Goal: Find specific page/section: Find specific page/section

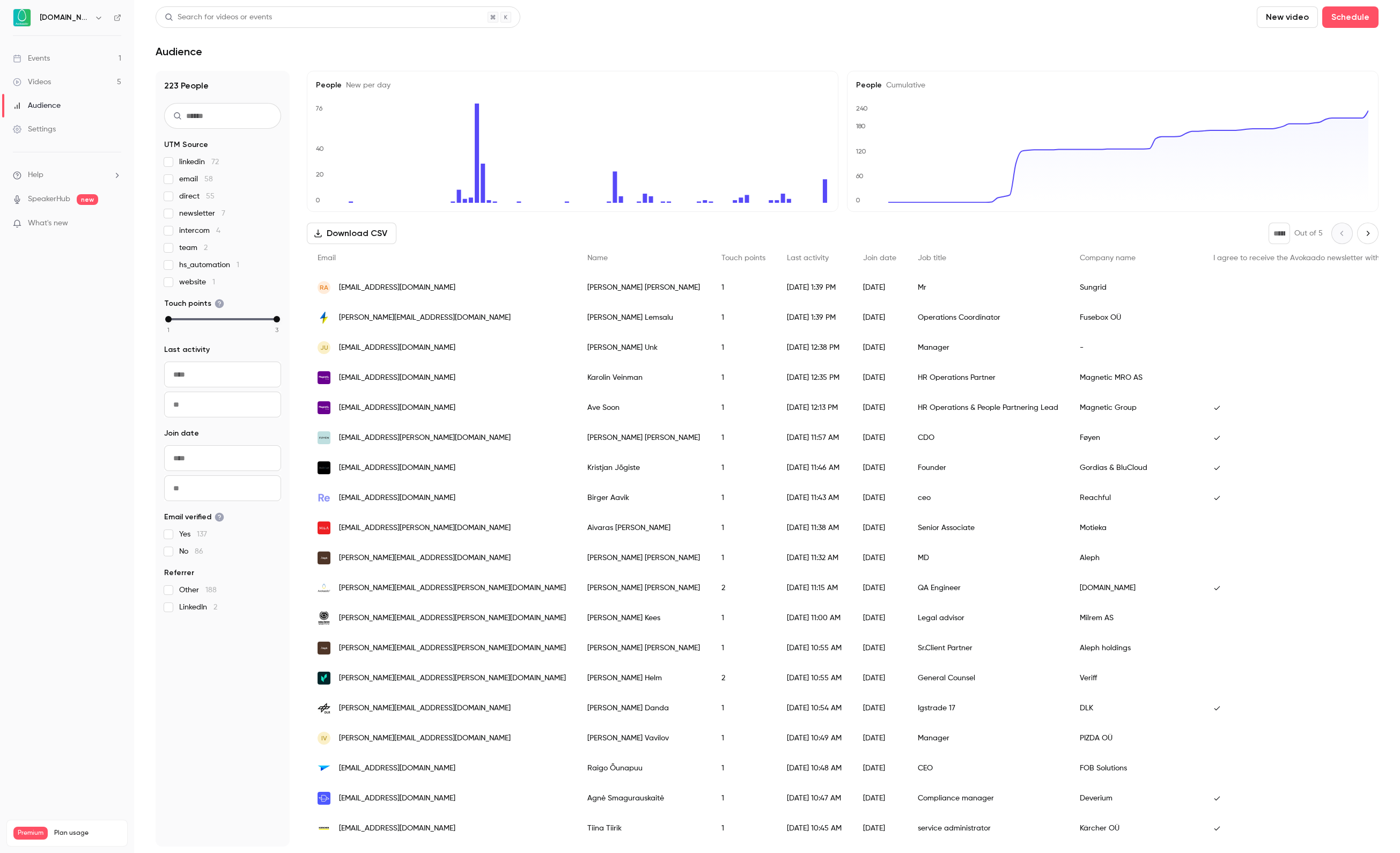
click at [77, 56] on link "Events 1" at bounding box center [67, 58] width 134 height 24
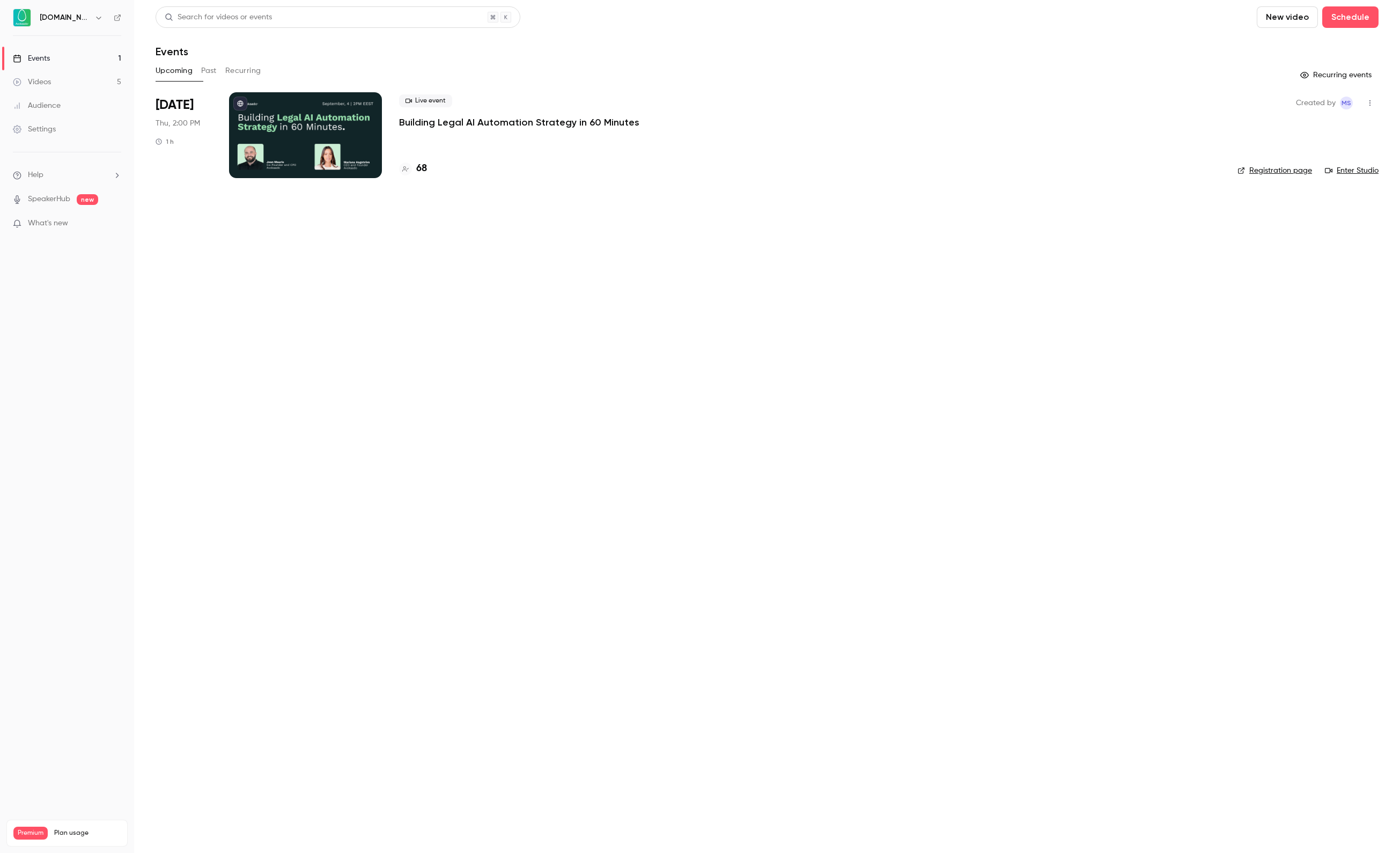
click at [418, 168] on h4 "68" at bounding box center [422, 168] width 11 height 14
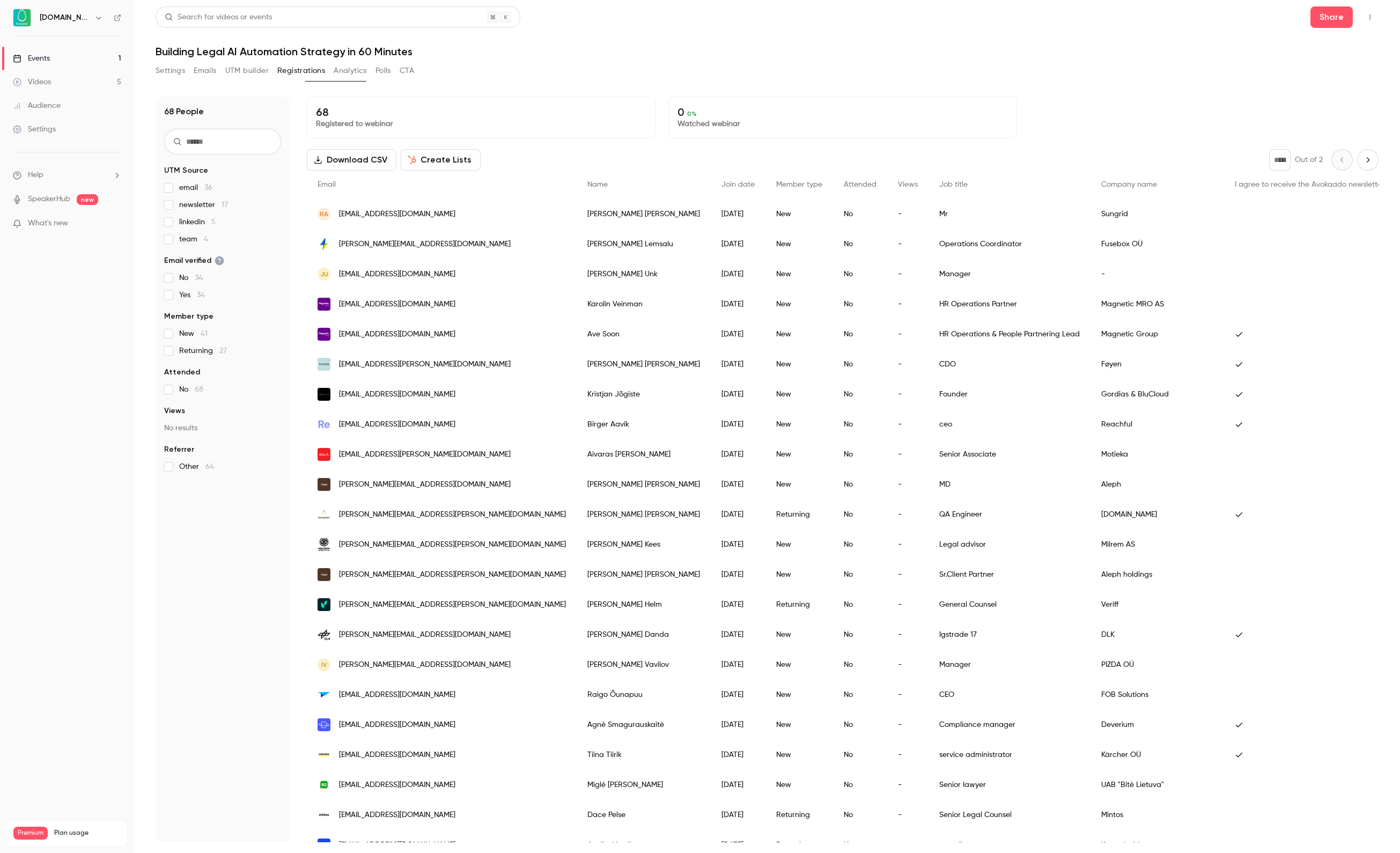
click at [197, 222] on span "linkedin 5" at bounding box center [197, 222] width 37 height 11
click at [28, 61] on div "Events" at bounding box center [31, 59] width 37 height 11
